Goal: Information Seeking & Learning: Learn about a topic

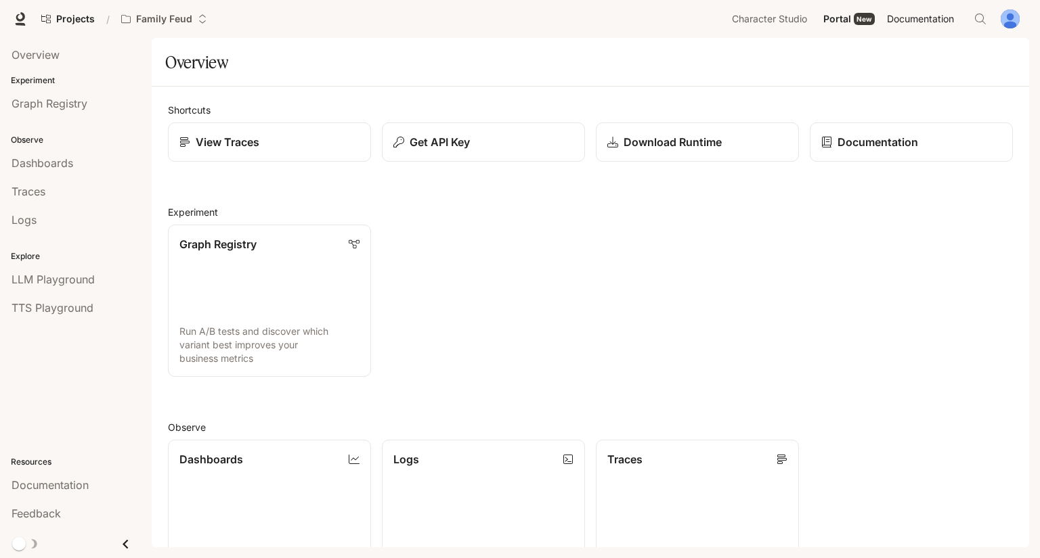
click at [902, 19] on span "Documentation" at bounding box center [920, 19] width 67 height 17
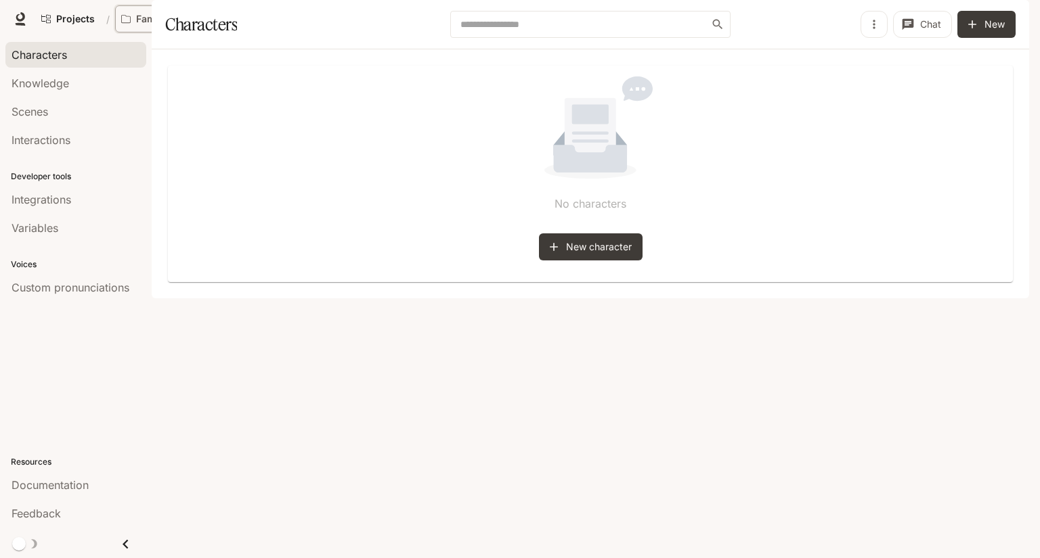
click at [190, 20] on div "Family Feud" at bounding box center [159, 20] width 76 height 12
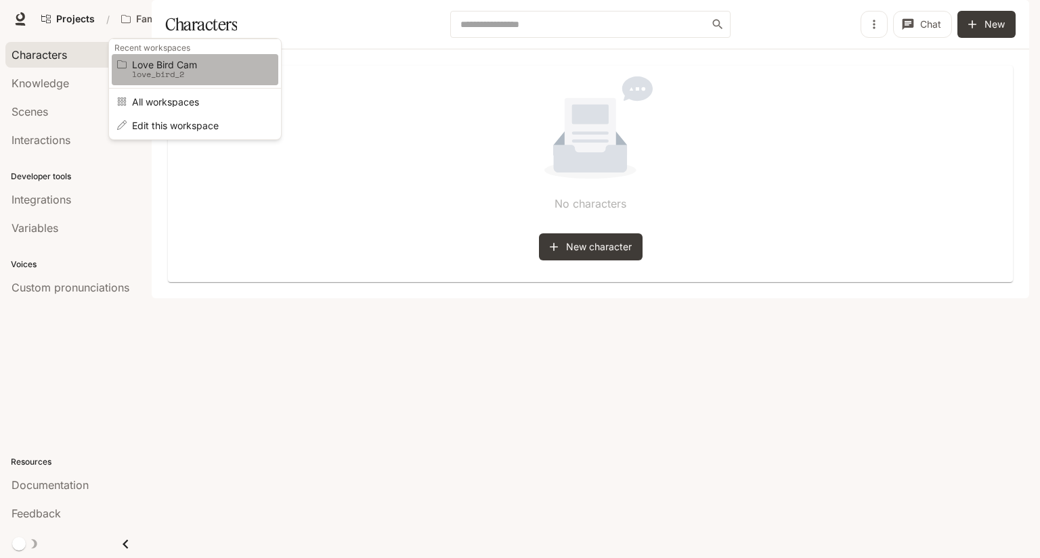
click at [195, 78] on p "love_bird_2" at bounding box center [193, 74] width 122 height 9
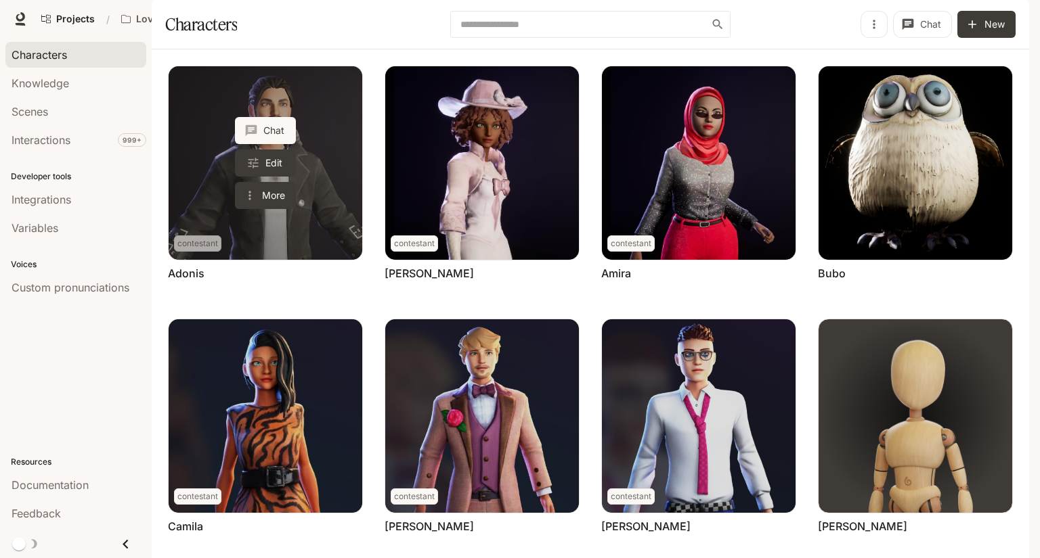
click at [340, 214] on link "Adonis" at bounding box center [266, 163] width 194 height 194
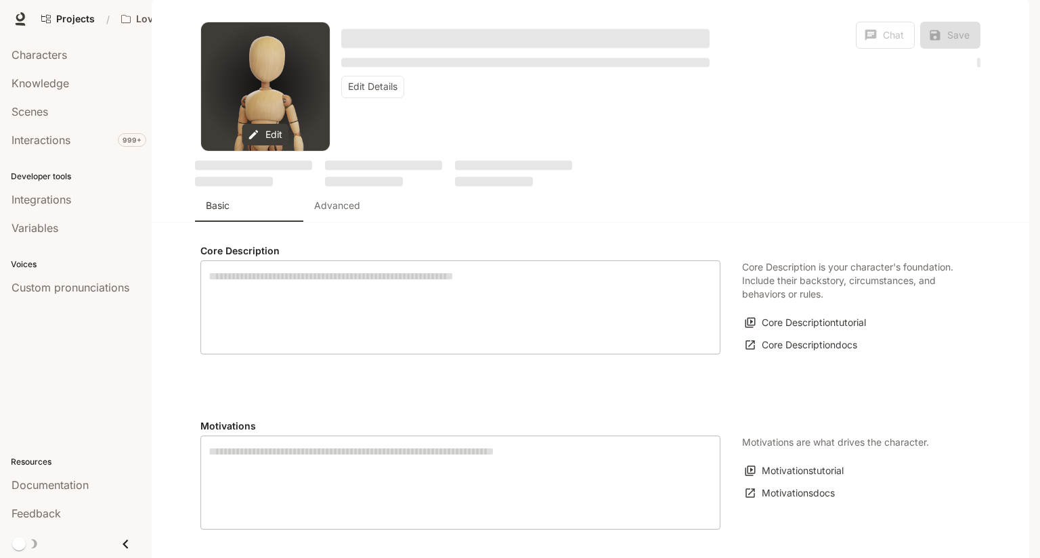
type textarea "**********"
type input "**********"
type input "*"
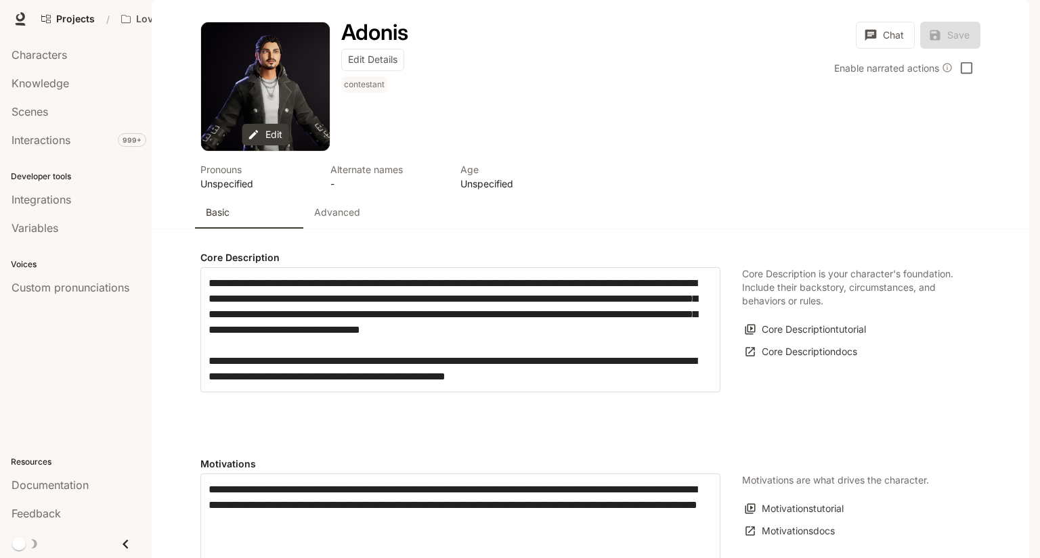
drag, startPoint x: 340, startPoint y: 214, endPoint x: 388, endPoint y: 153, distance: 77.6
click at [388, 152] on div "Adonis Edit Details contestant Chat Save Enable narrated actions" at bounding box center [655, 87] width 650 height 130
type input "**********"
click at [325, 157] on div "Alternate names -" at bounding box center [390, 176] width 130 height 39
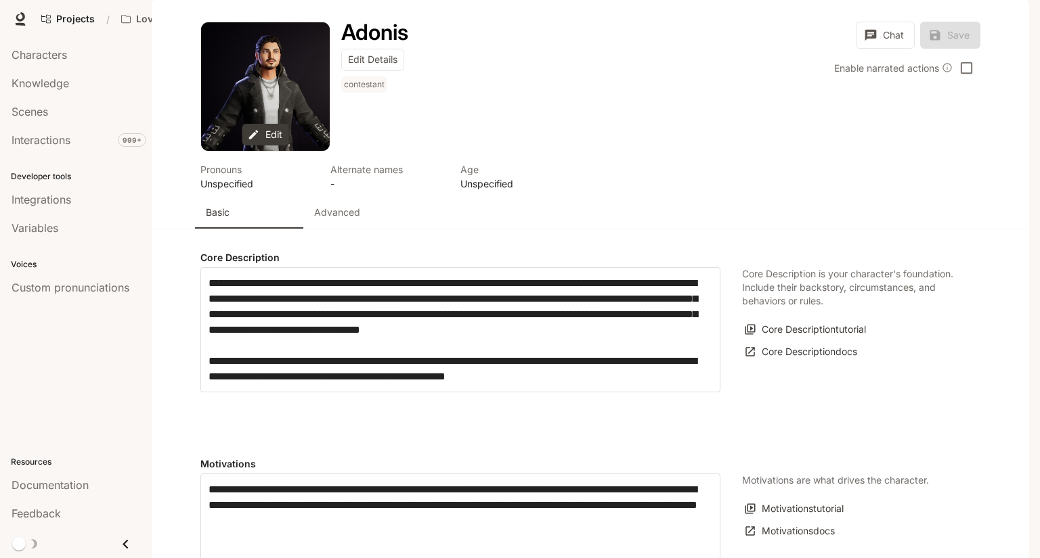
click at [328, 206] on p "Advanced" at bounding box center [337, 213] width 46 height 14
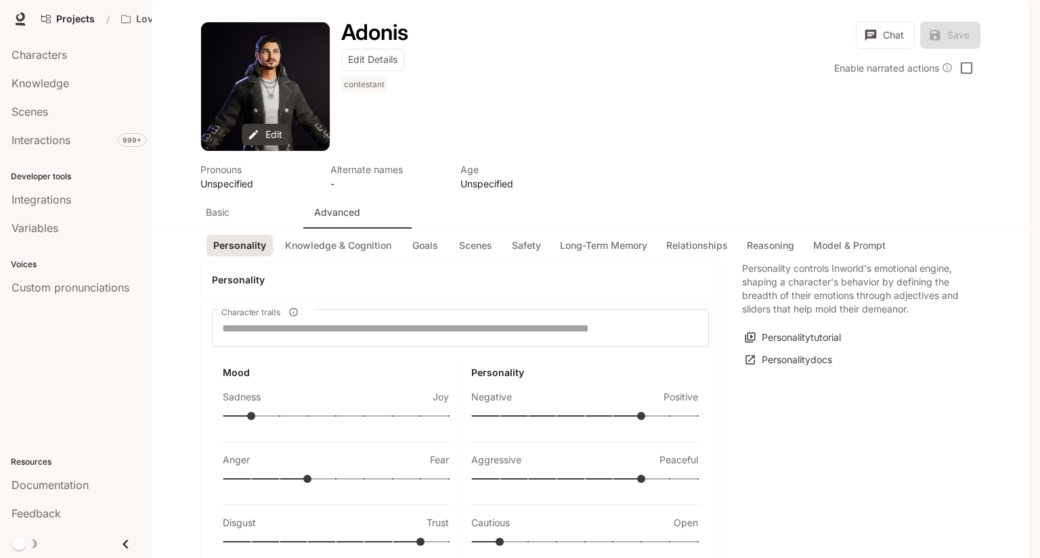
scroll to position [0, 0]
drag, startPoint x: 750, startPoint y: 497, endPoint x: 755, endPoint y: -59, distance: 555.8
drag, startPoint x: 217, startPoint y: 258, endPoint x: 216, endPoint y: 267, distance: 9.5
click at [219, 219] on p "Basic" at bounding box center [218, 213] width 24 height 14
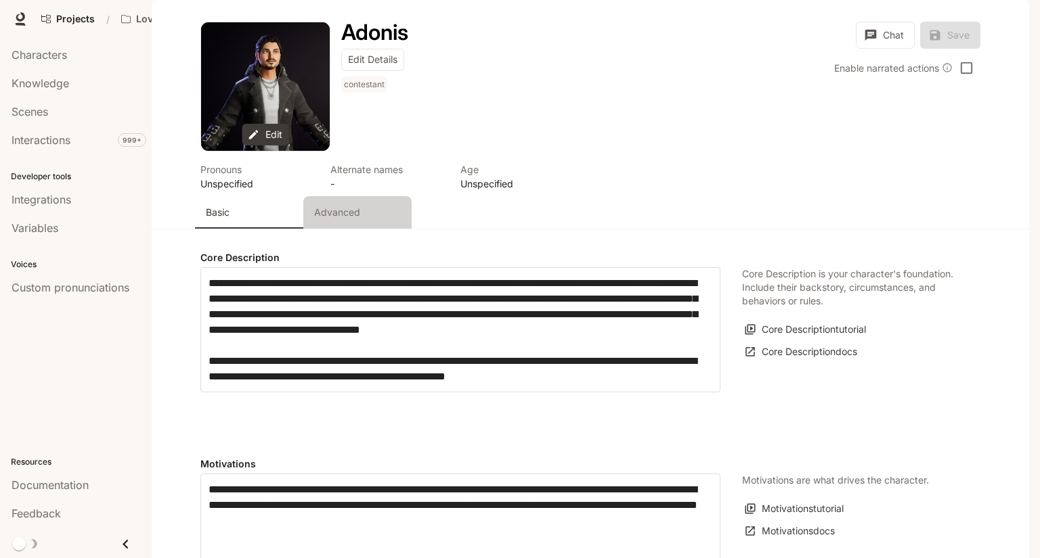
click at [332, 219] on p "Advanced" at bounding box center [337, 213] width 46 height 14
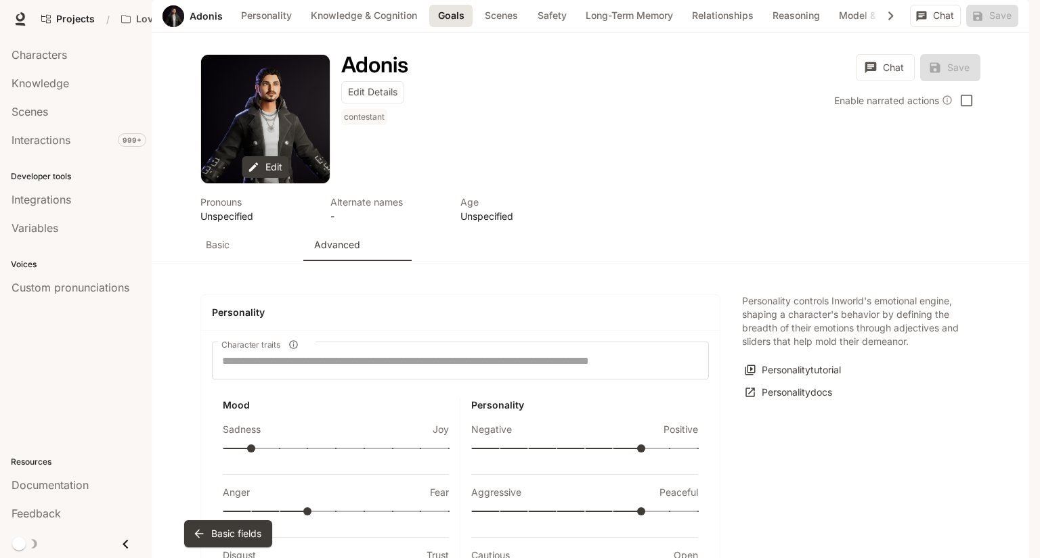
scroll to position [1251, 0]
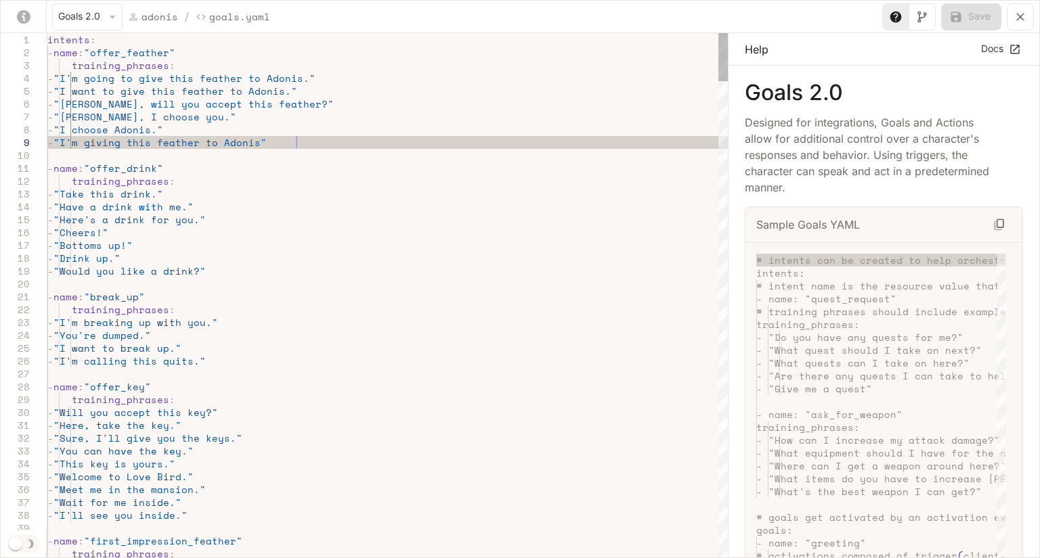
scroll to position [0, 0]
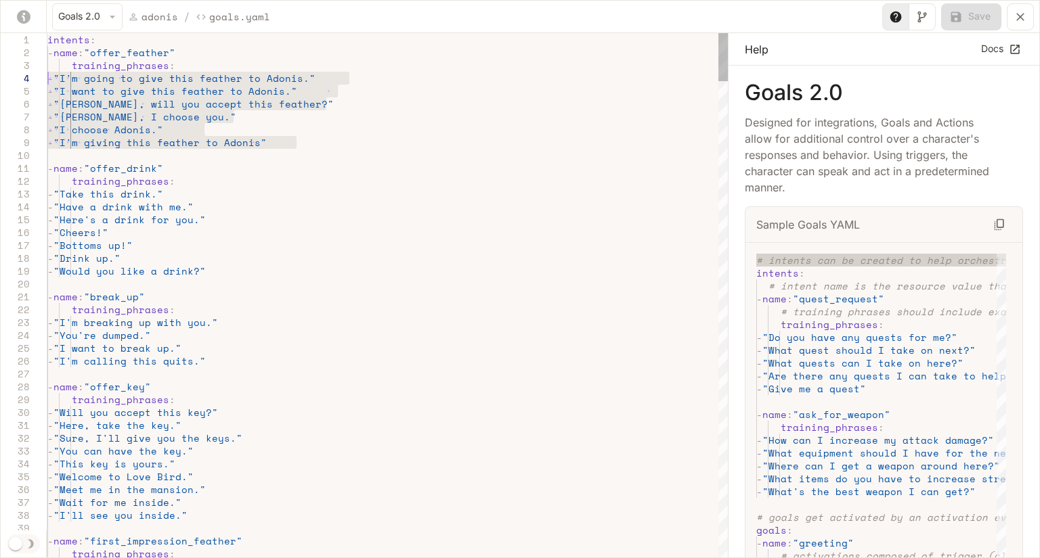
drag, startPoint x: 375, startPoint y: 148, endPoint x: 0, endPoint y: 75, distance: 381.9
type textarea "**********"
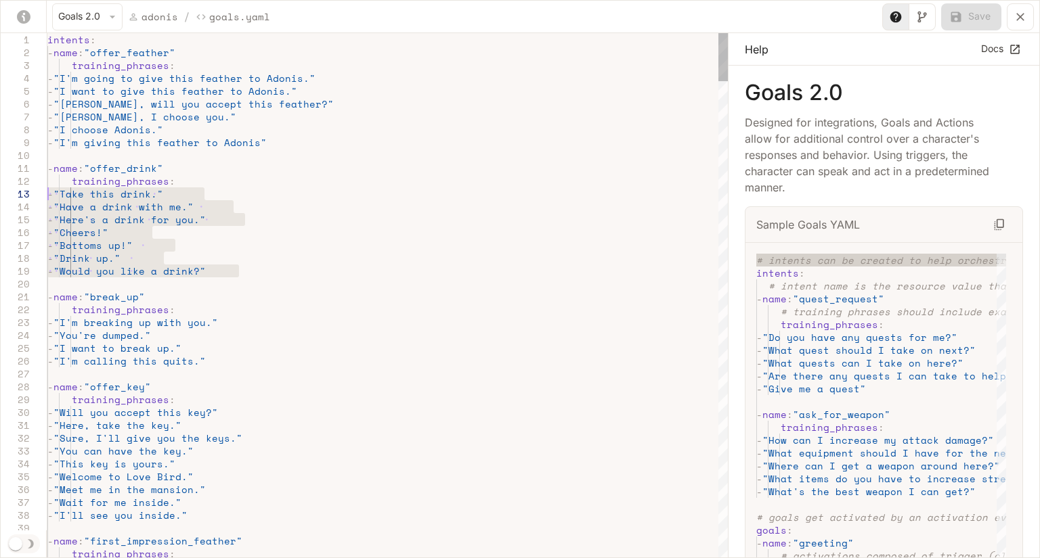
drag, startPoint x: 271, startPoint y: 273, endPoint x: 5, endPoint y: 198, distance: 276.4
